Goal: Information Seeking & Learning: Learn about a topic

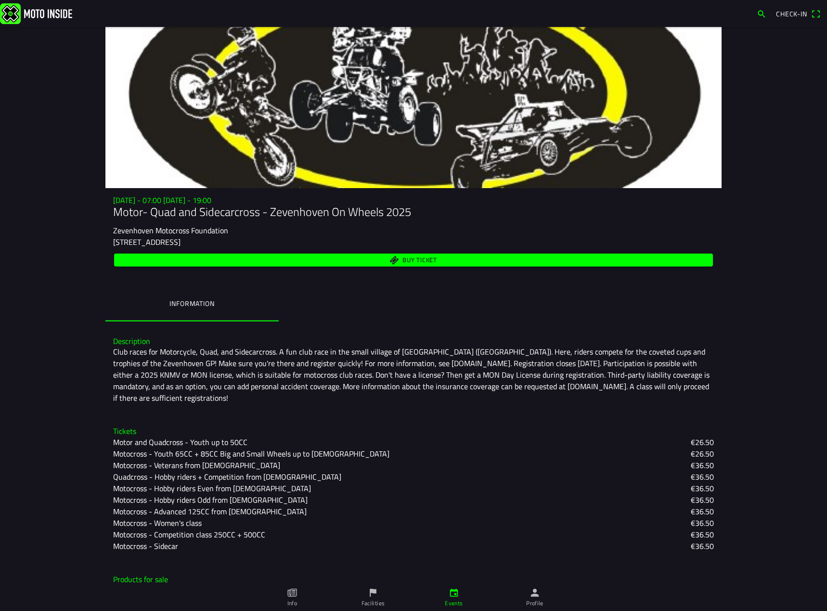
scroll to position [53, 0]
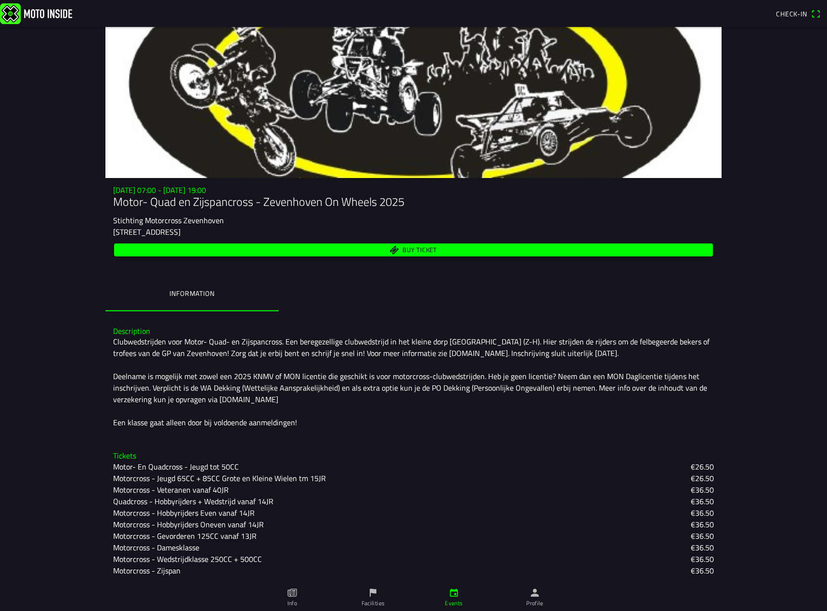
scroll to position [88, 0]
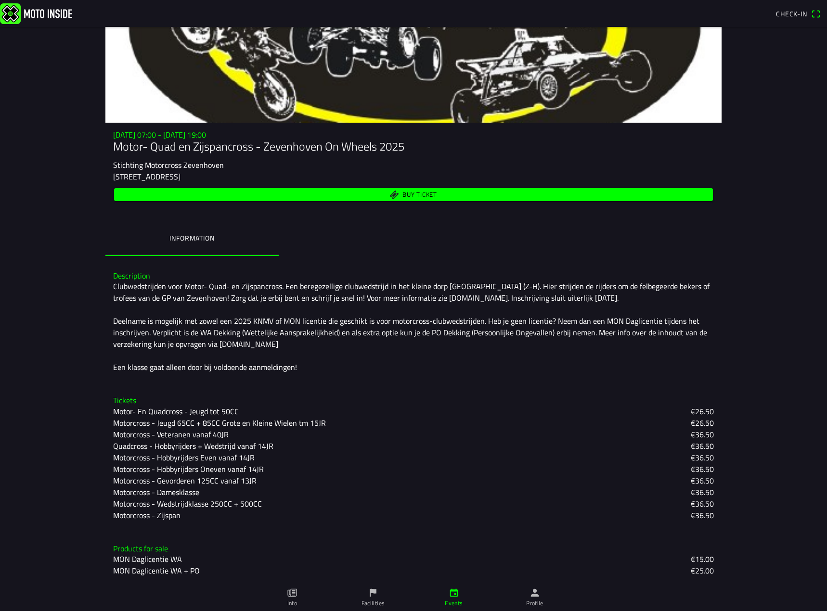
click at [291, 376] on div "Description Clubwedstrijden voor Motor- Quad- en Zijspancross. Een beregezellig…" at bounding box center [413, 322] width 616 height 117
click at [541, 596] on link "Profile" at bounding box center [534, 597] width 81 height 27
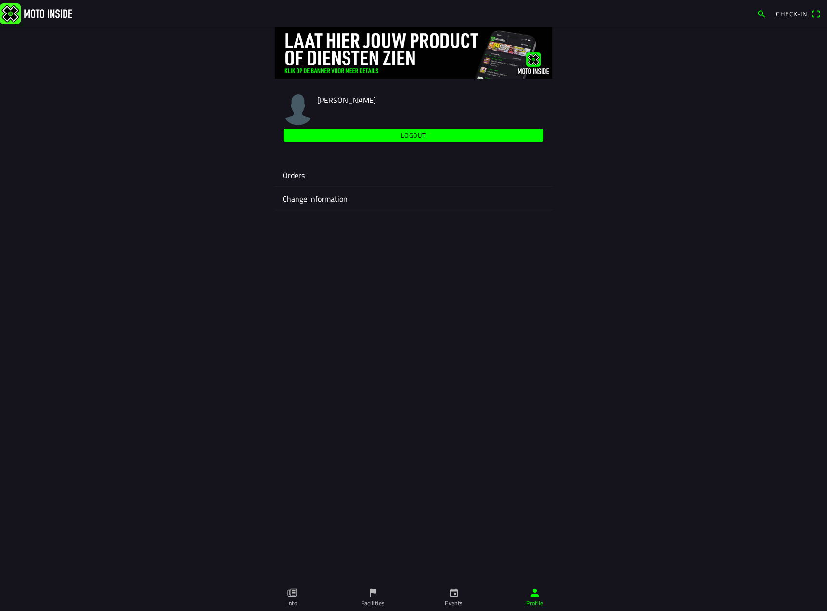
click at [461, 592] on link "Events" at bounding box center [453, 597] width 81 height 27
